Goal: Information Seeking & Learning: Find specific fact

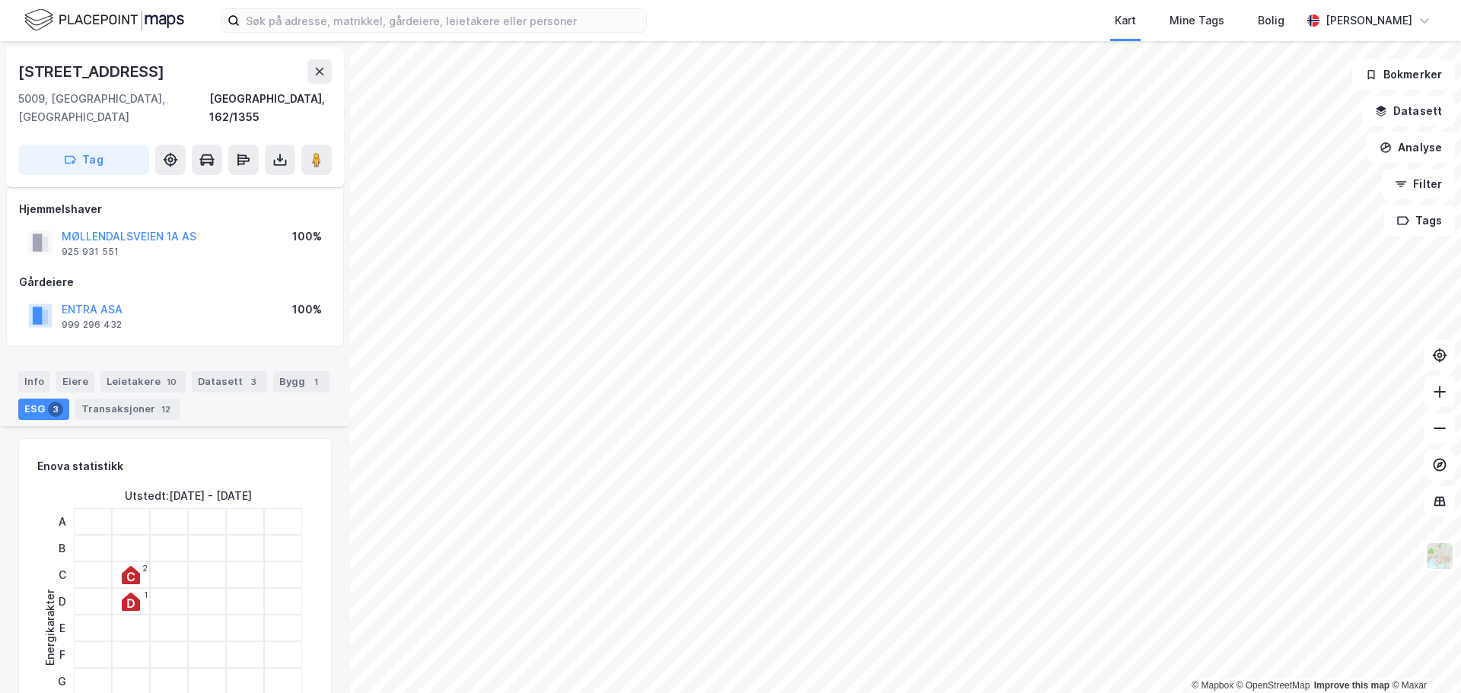
scroll to position [913, 0]
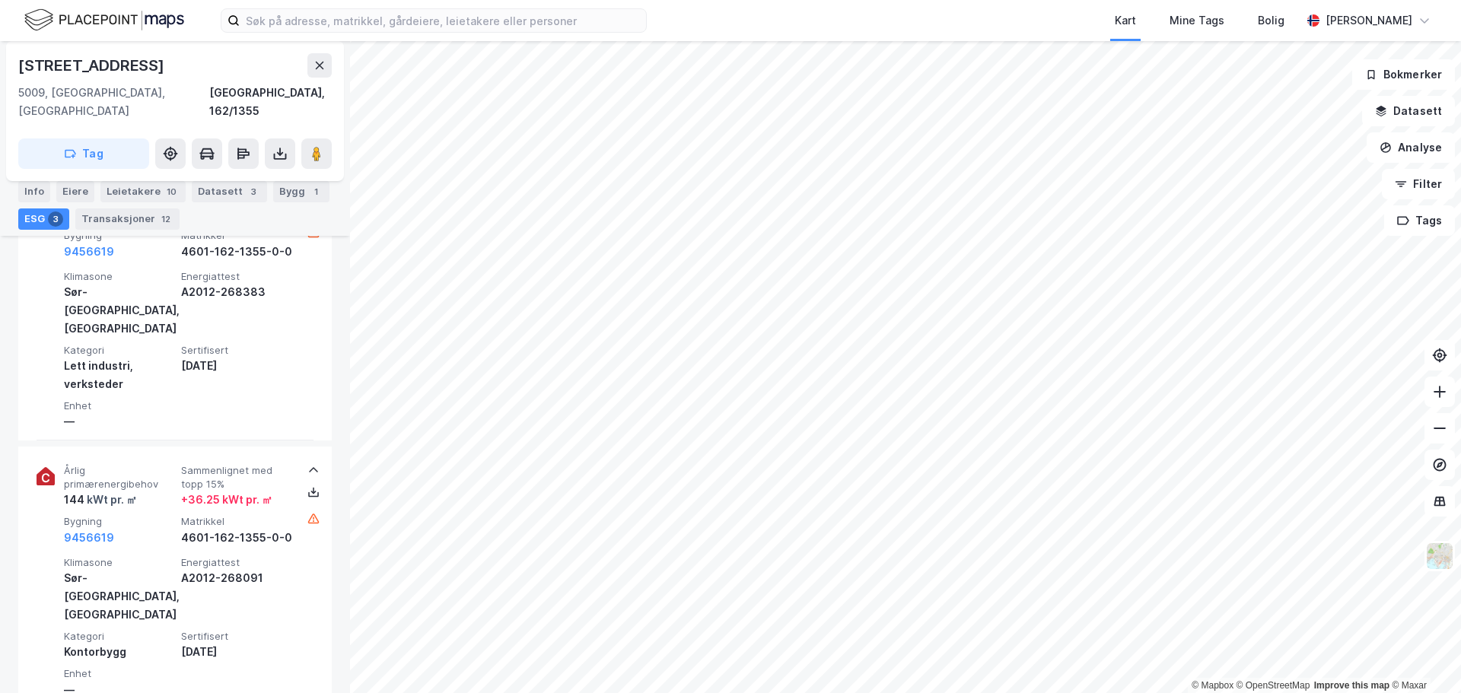
click at [929, 692] on html "Kart Mine Tags Bolig [PERSON_NAME] © Mapbox © OpenStreetMap Improve this map © …" at bounding box center [730, 346] width 1461 height 693
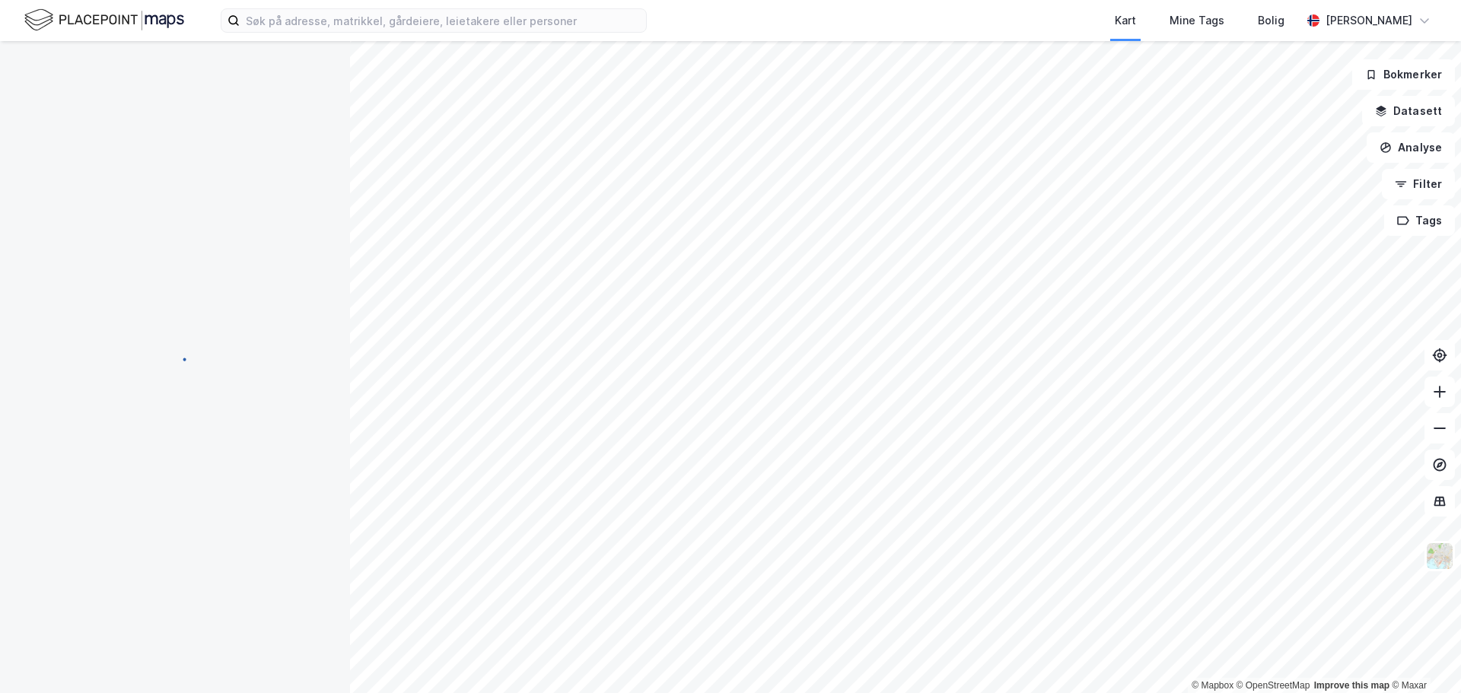
scroll to position [346, 0]
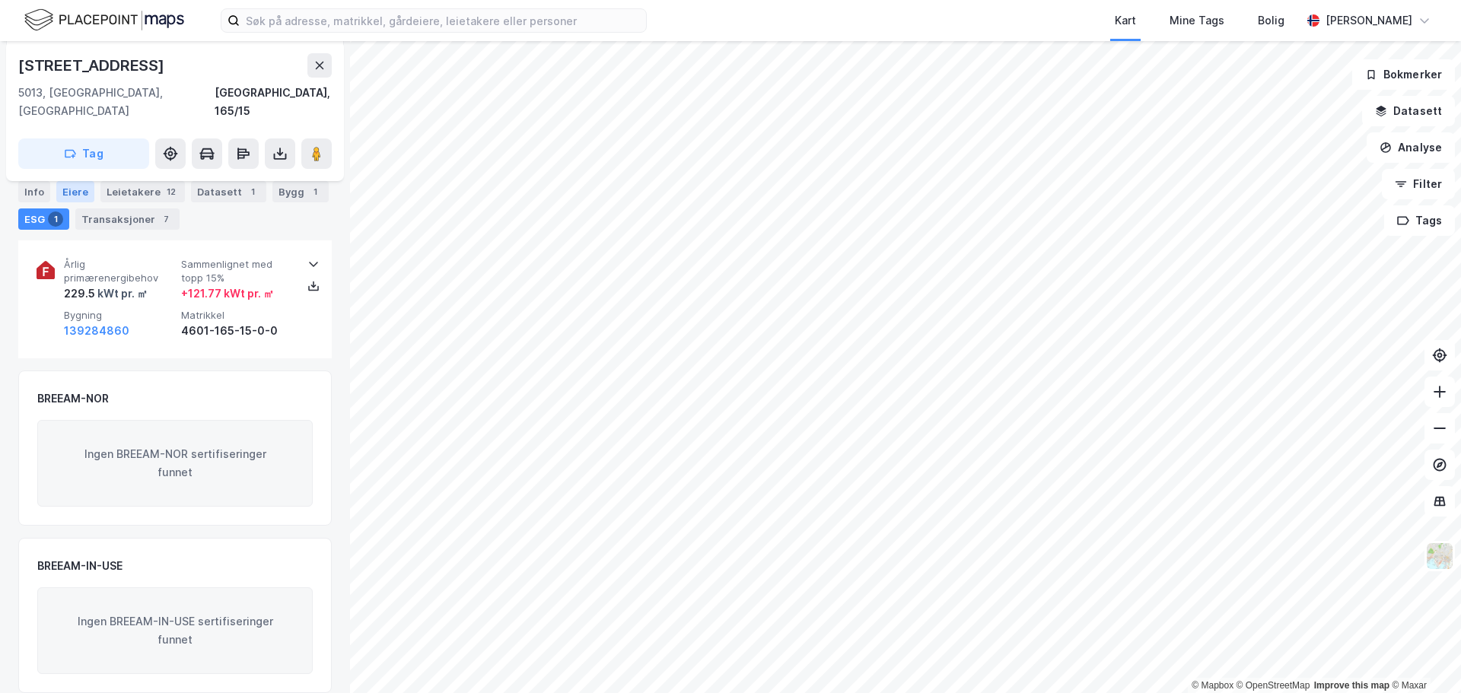
click at [75, 194] on div "Eiere" at bounding box center [75, 191] width 38 height 21
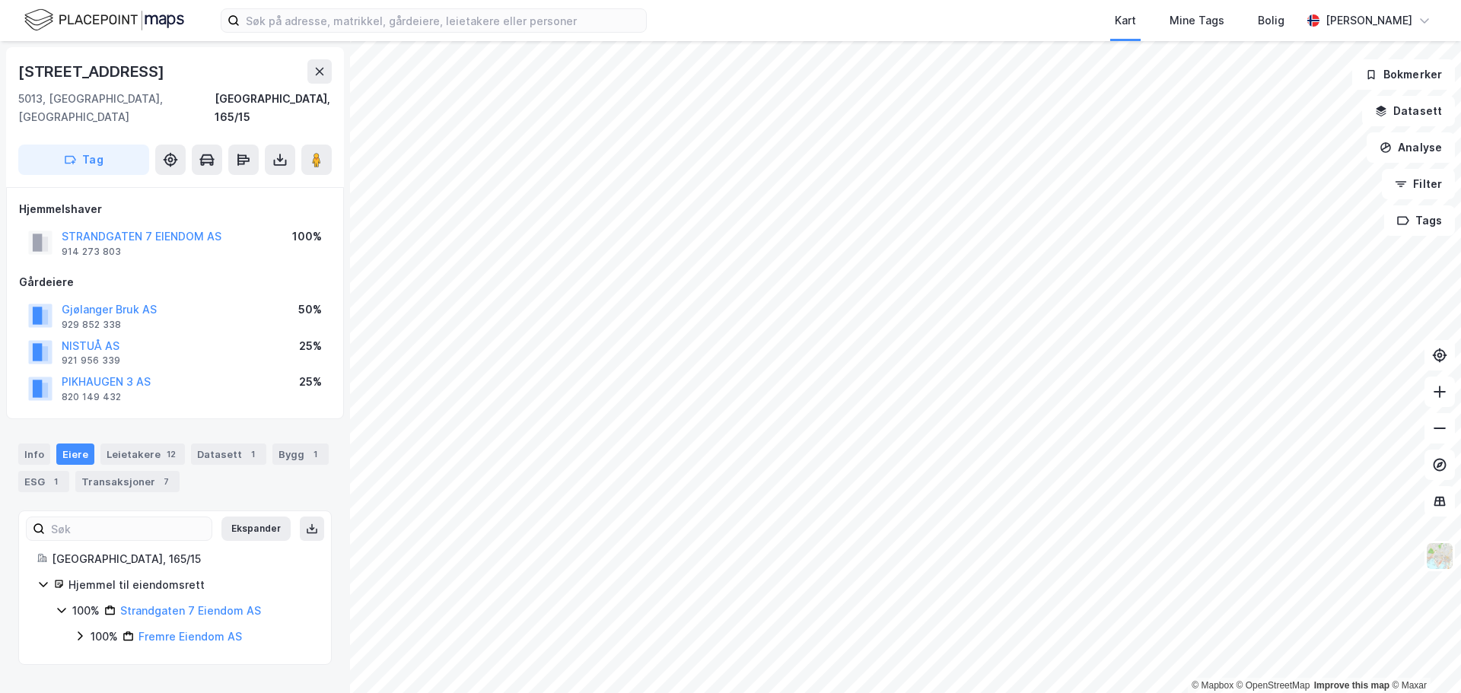
click at [78, 630] on icon at bounding box center [80, 636] width 12 height 12
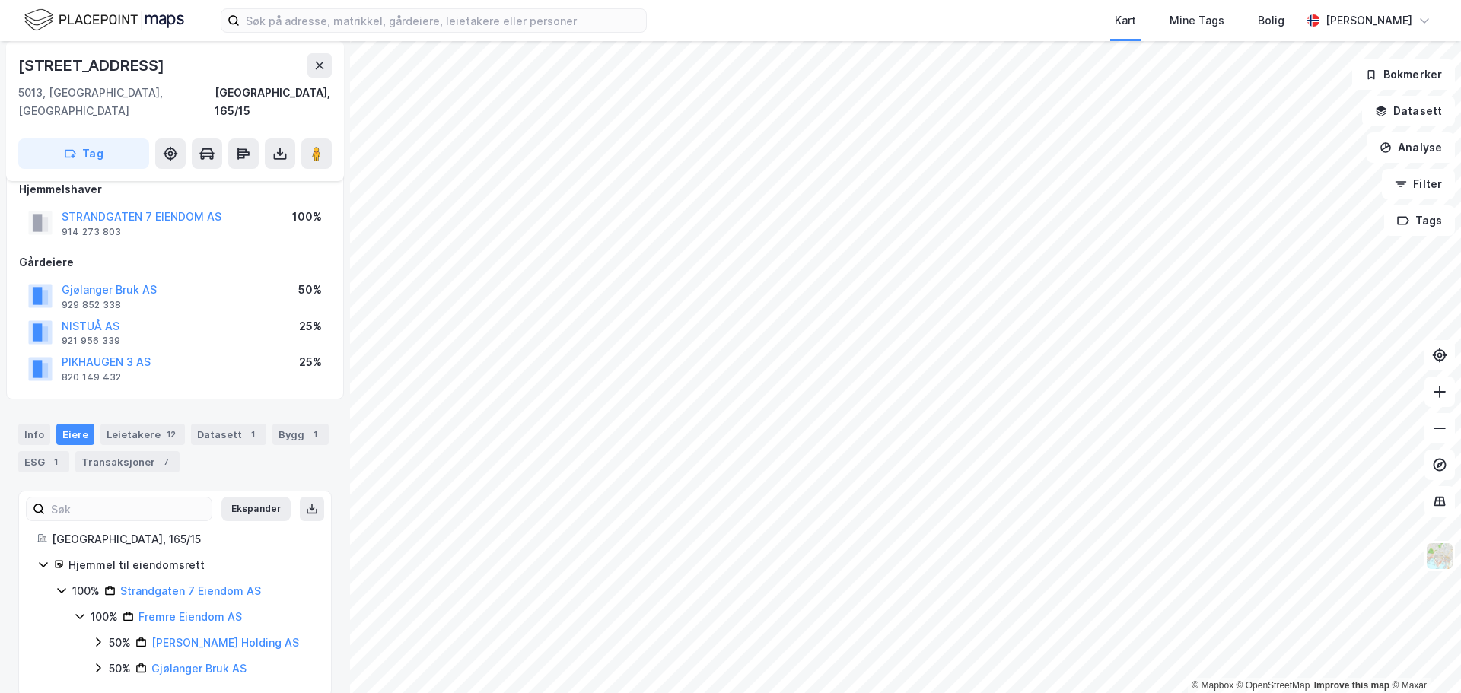
scroll to position [24, 0]
click at [165, 632] on link "[PERSON_NAME] Holding AS" at bounding box center [225, 638] width 148 height 13
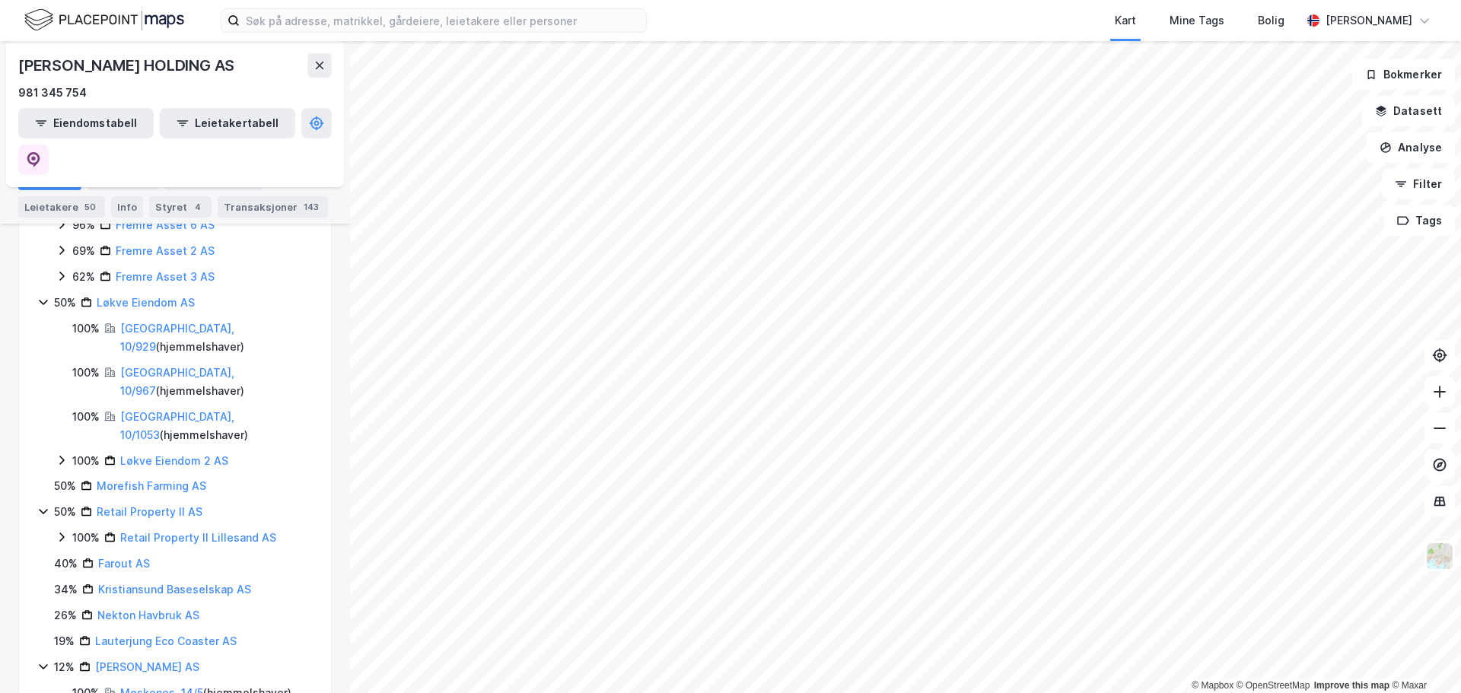
scroll to position [609, 0]
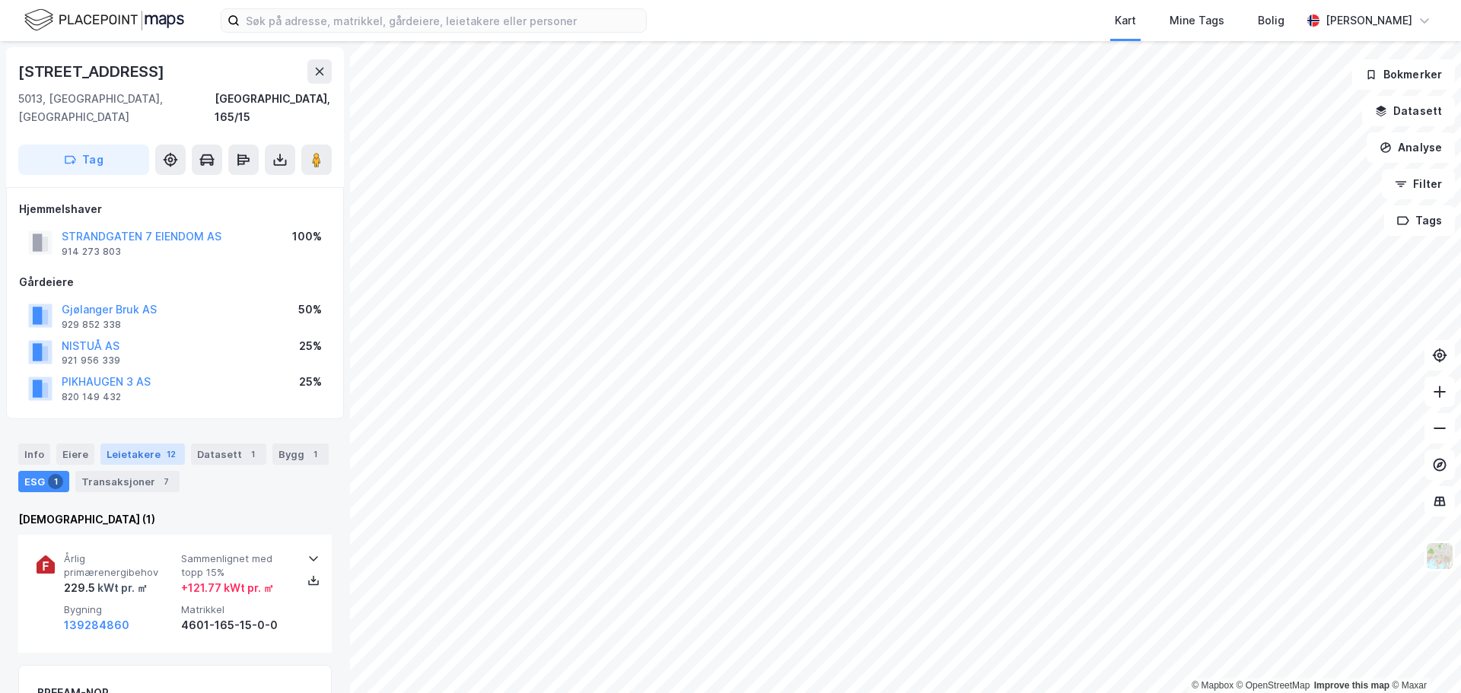
click at [135, 443] on div "Leietakere 12" at bounding box center [142, 453] width 84 height 21
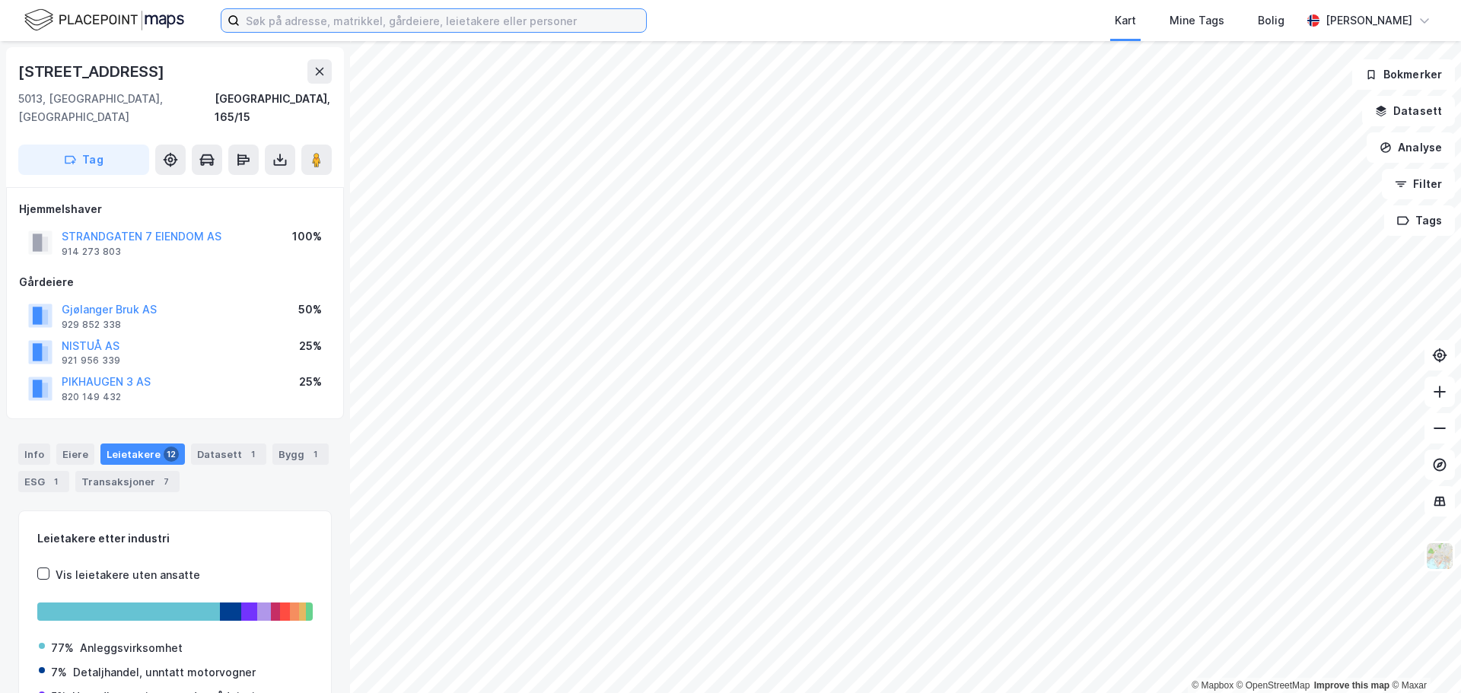
click at [266, 17] on input at bounding box center [443, 20] width 406 height 23
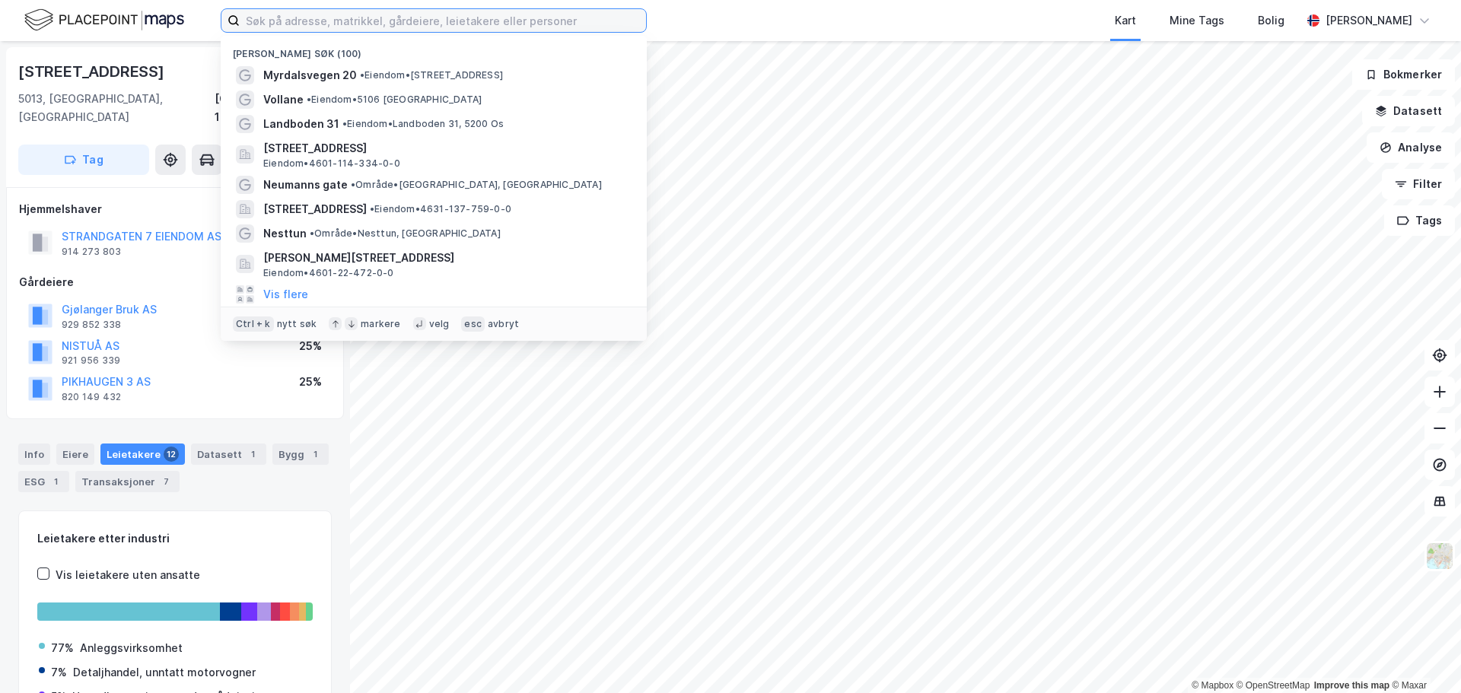
paste input "[PERSON_NAME] vei 4"
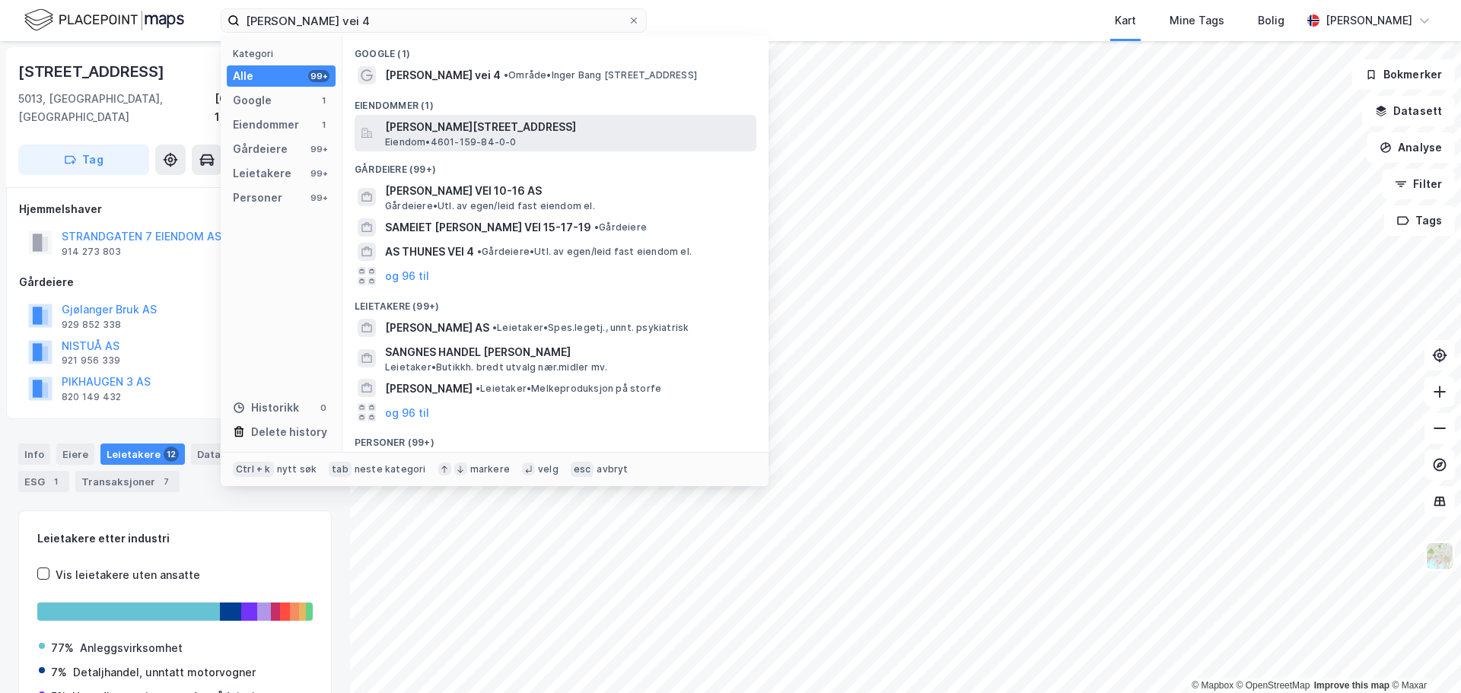
click at [445, 136] on span "Eiendom • 4601-159-84-0-0" at bounding box center [451, 142] width 132 height 12
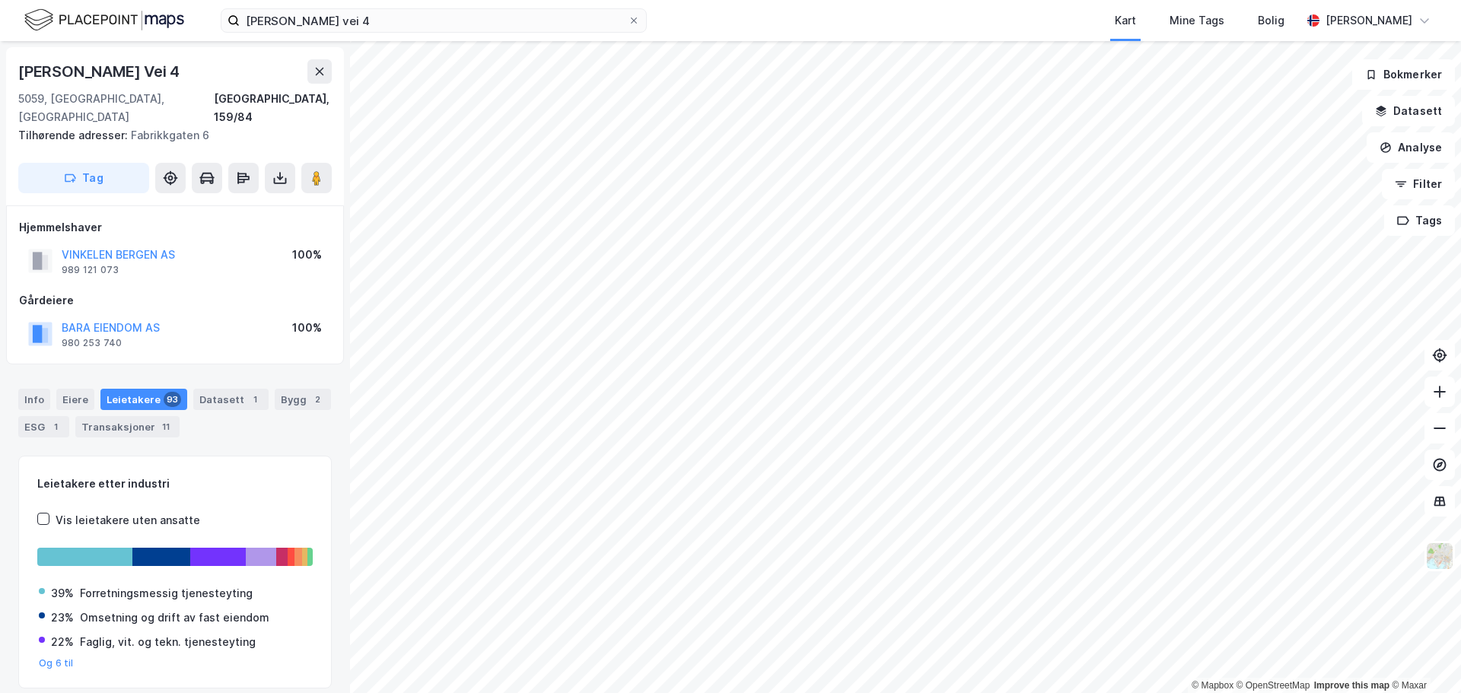
scroll to position [3, 0]
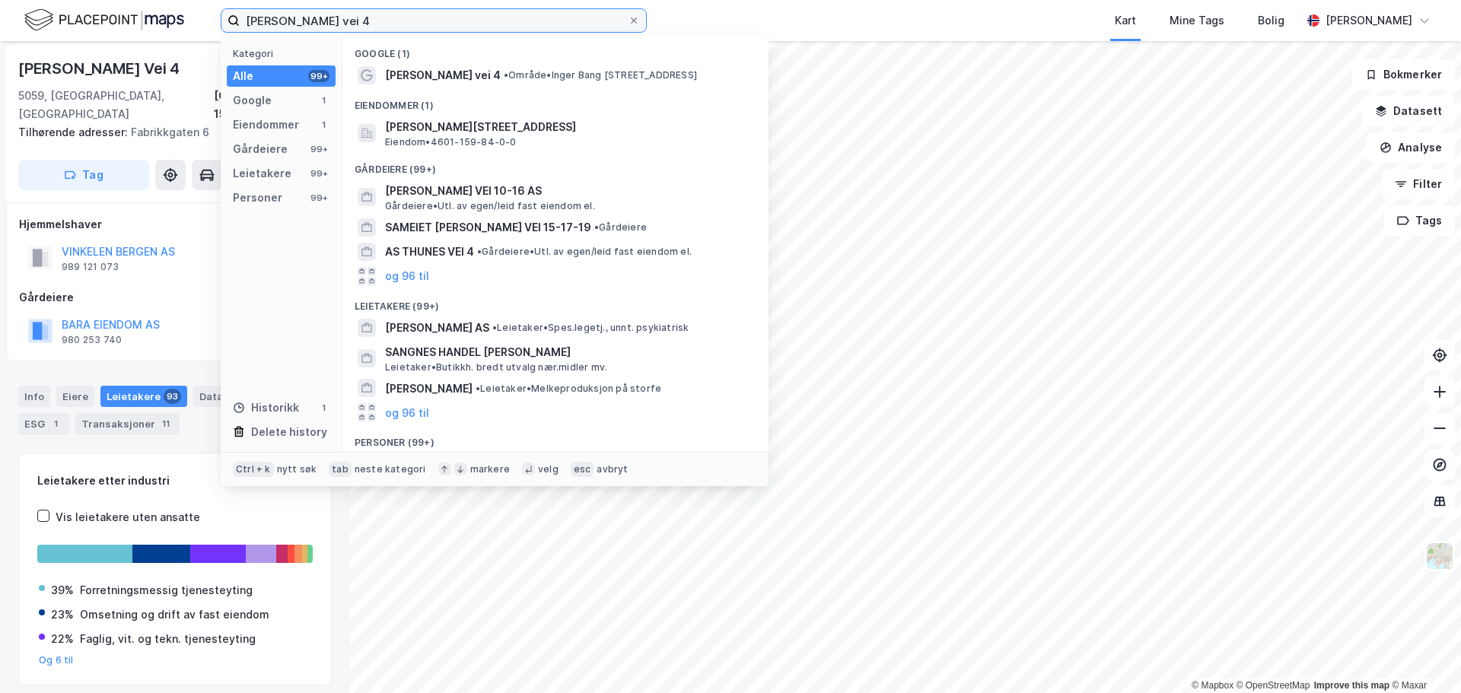
drag, startPoint x: 370, startPoint y: 21, endPoint x: 197, endPoint y: 22, distance: 173.4
click at [186, 23] on div "[PERSON_NAME] vei 4 Kategori Alle 99+ Google 1 Eiendommer 1 Gårdeiere 99+ Leiet…" at bounding box center [730, 20] width 1461 height 41
paste input "Jonsvollsgaten 2"
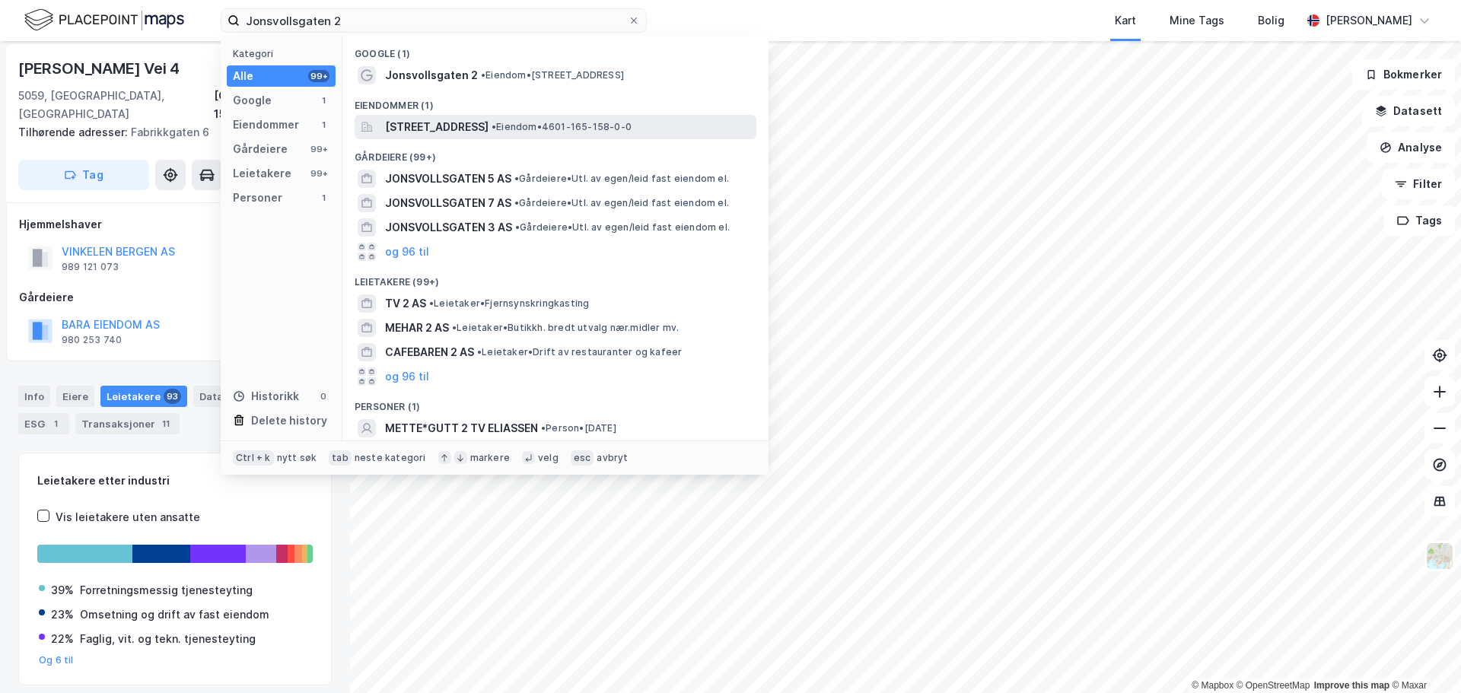
click at [453, 126] on span "[STREET_ADDRESS]" at bounding box center [436, 127] width 103 height 18
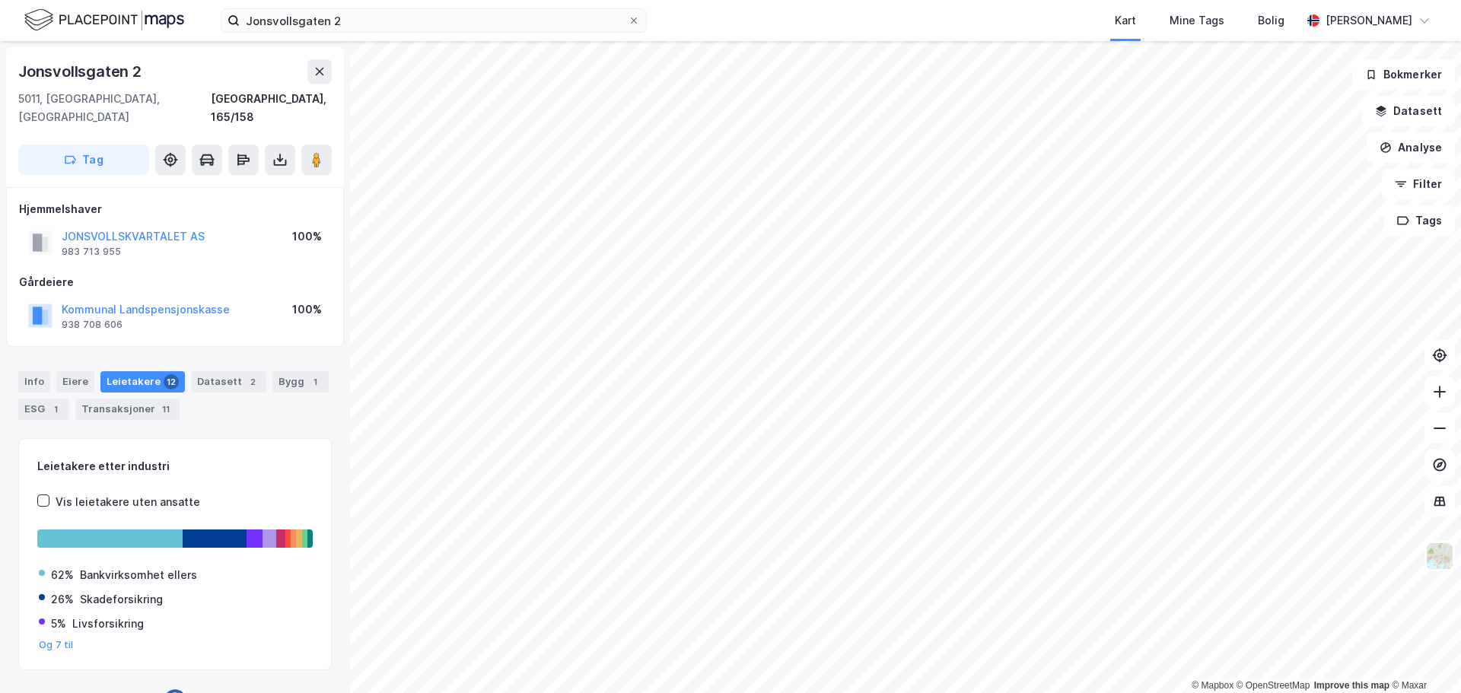
scroll to position [3, 0]
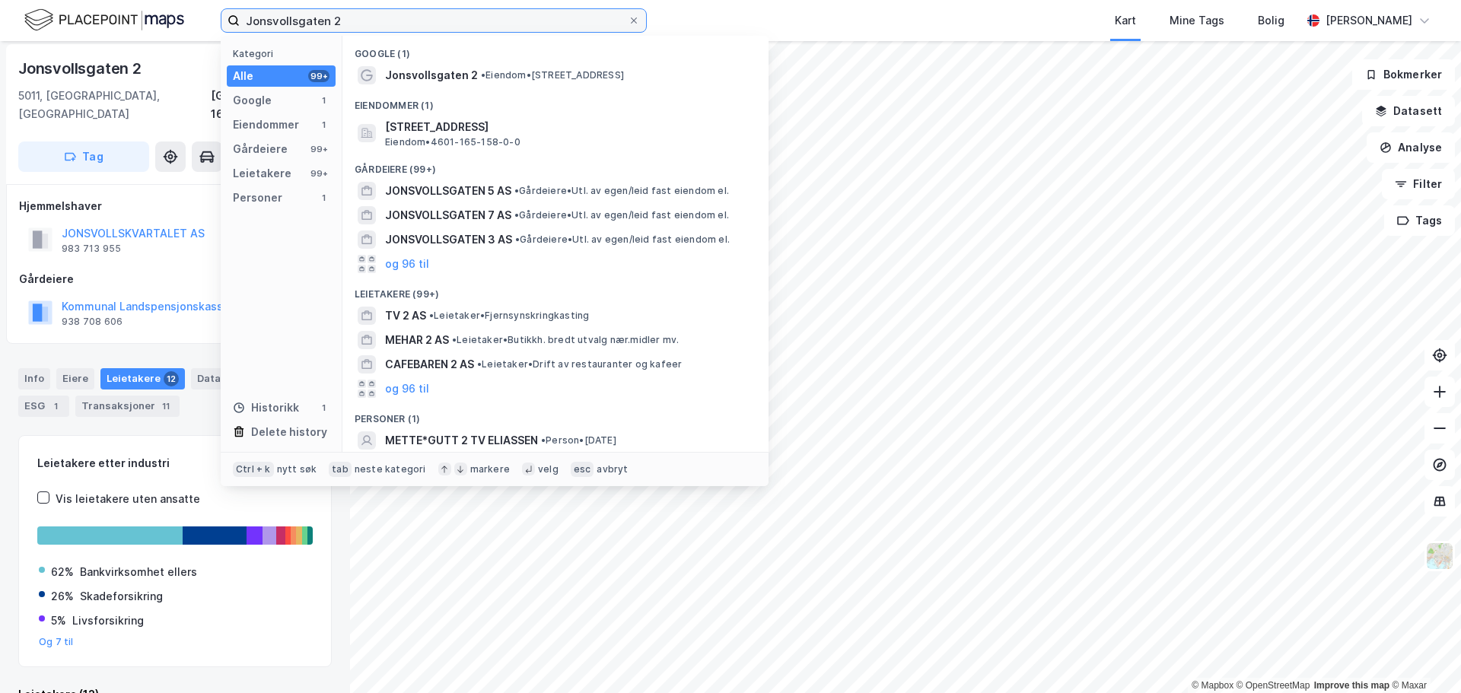
drag, startPoint x: 348, startPoint y: 17, endPoint x: 211, endPoint y: 21, distance: 137.7
click at [211, 21] on div "Jonsvollsgaten 2 Kategori Alle 99+ Google 1 Eiendommer 1 Gårdeiere 99+ Leietake…" at bounding box center [730, 20] width 1461 height 41
paste input "Fabrikkgaten 3"
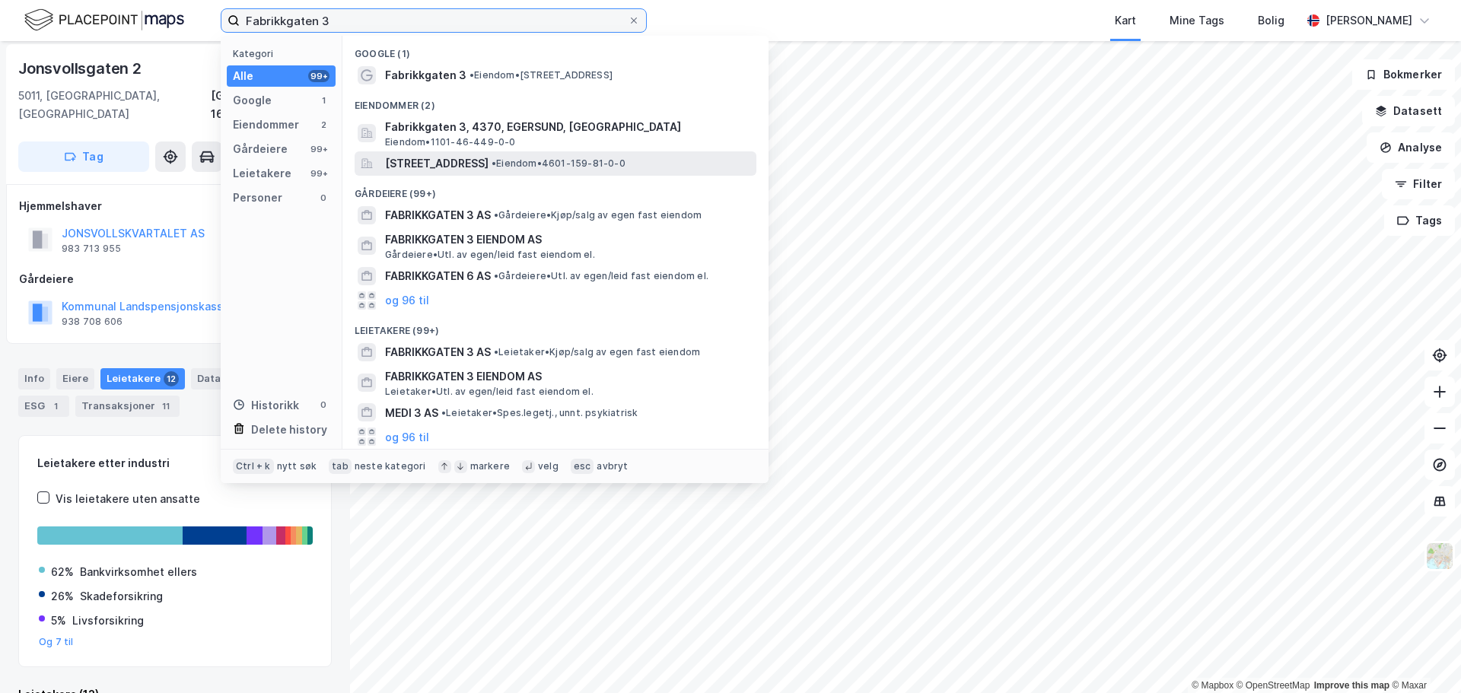
type input "Fabrikkgaten 3"
click at [431, 160] on span "[STREET_ADDRESS]" at bounding box center [436, 163] width 103 height 18
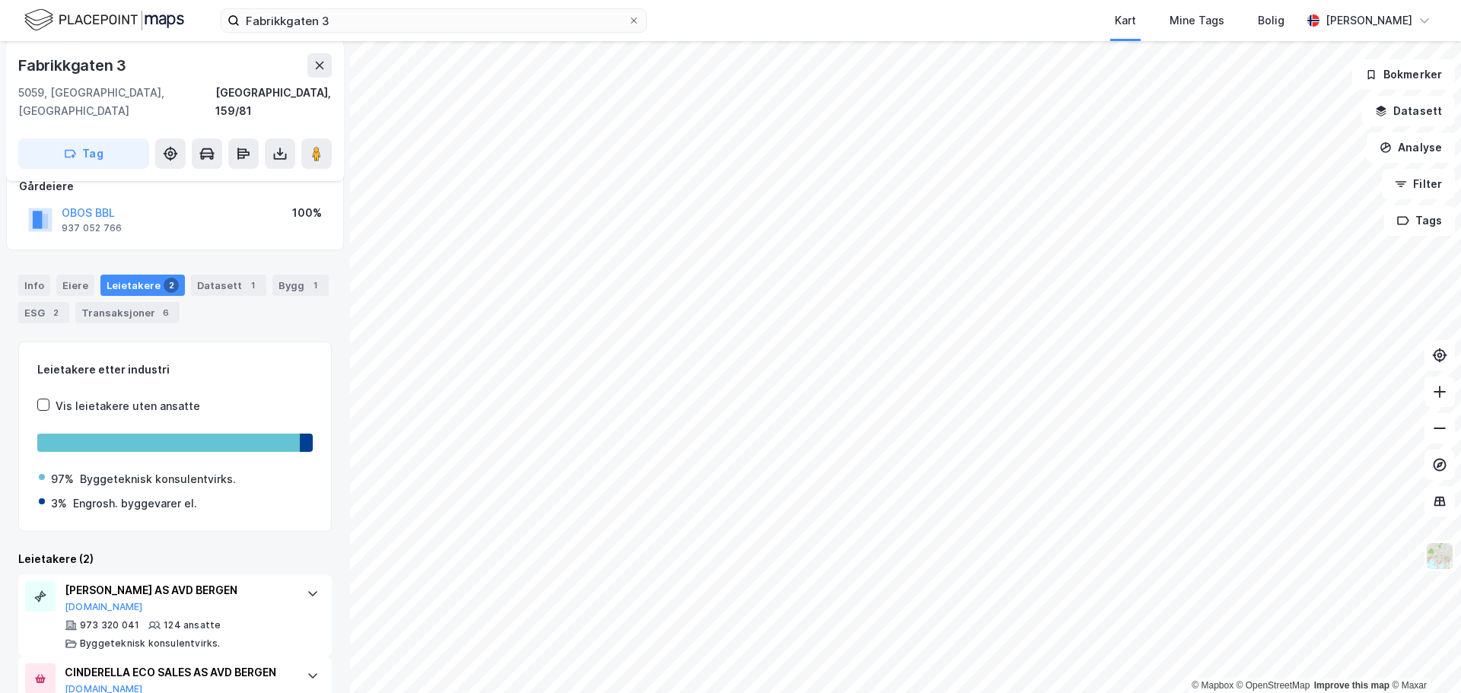
scroll to position [233, 0]
